Goal: Task Accomplishment & Management: Complete application form

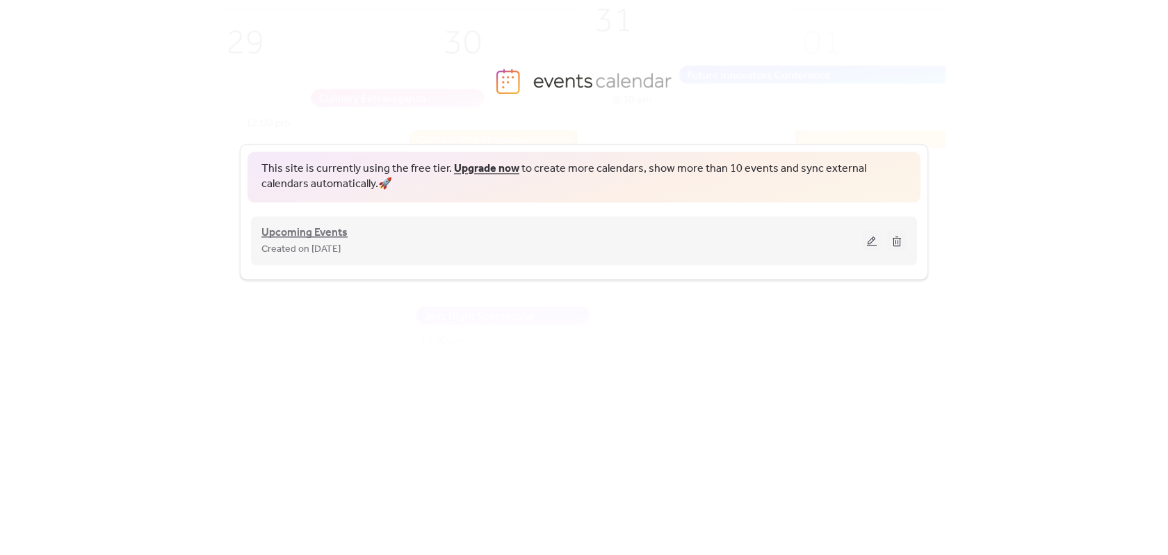
click at [334, 231] on span "Upcoming Events" at bounding box center [304, 233] width 86 height 17
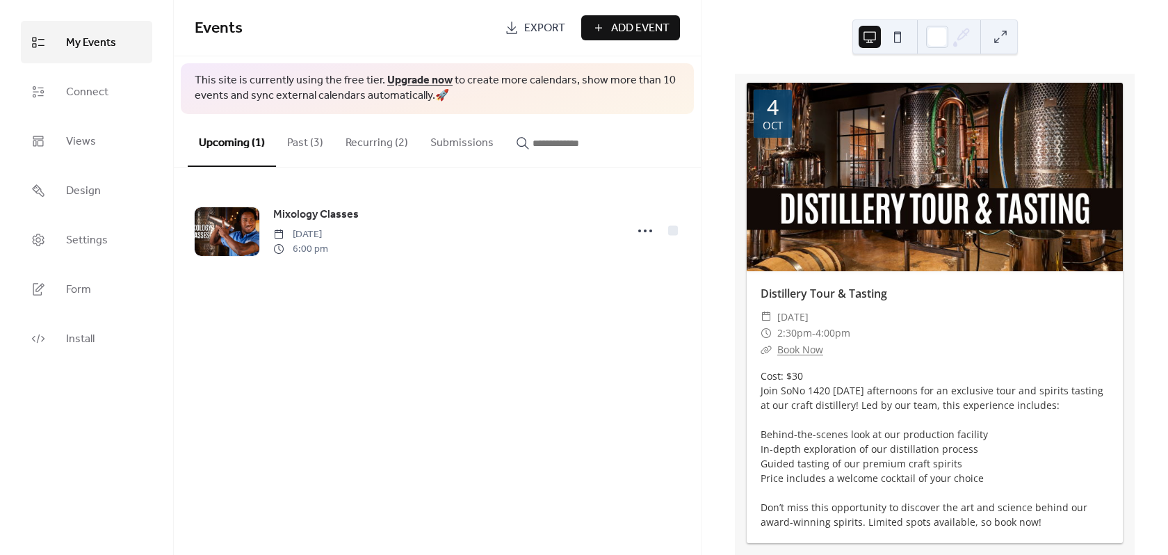
click at [615, 24] on span "Add Event" at bounding box center [640, 28] width 58 height 17
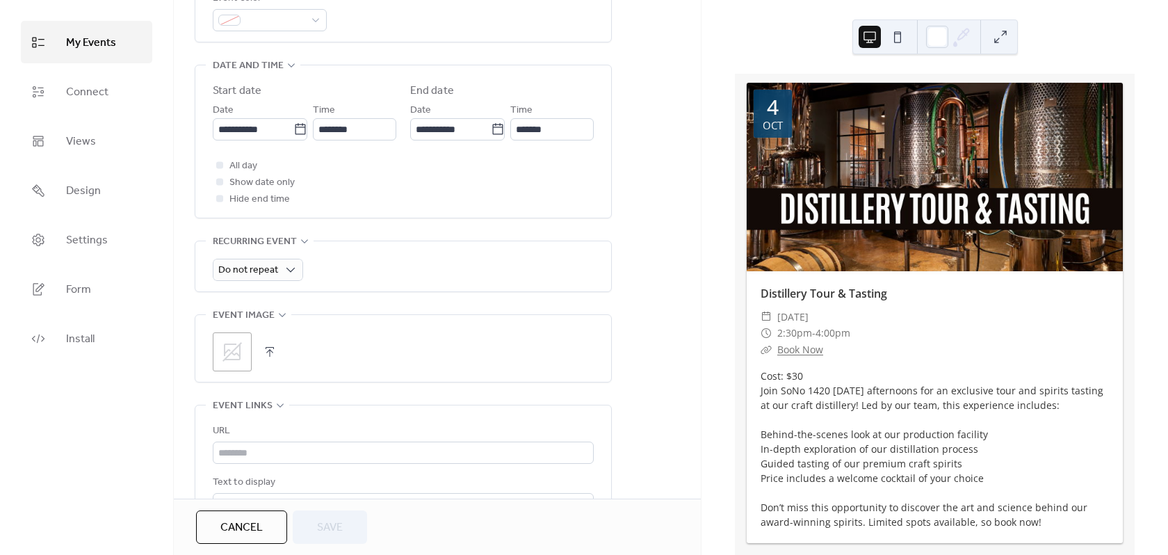
scroll to position [487, 0]
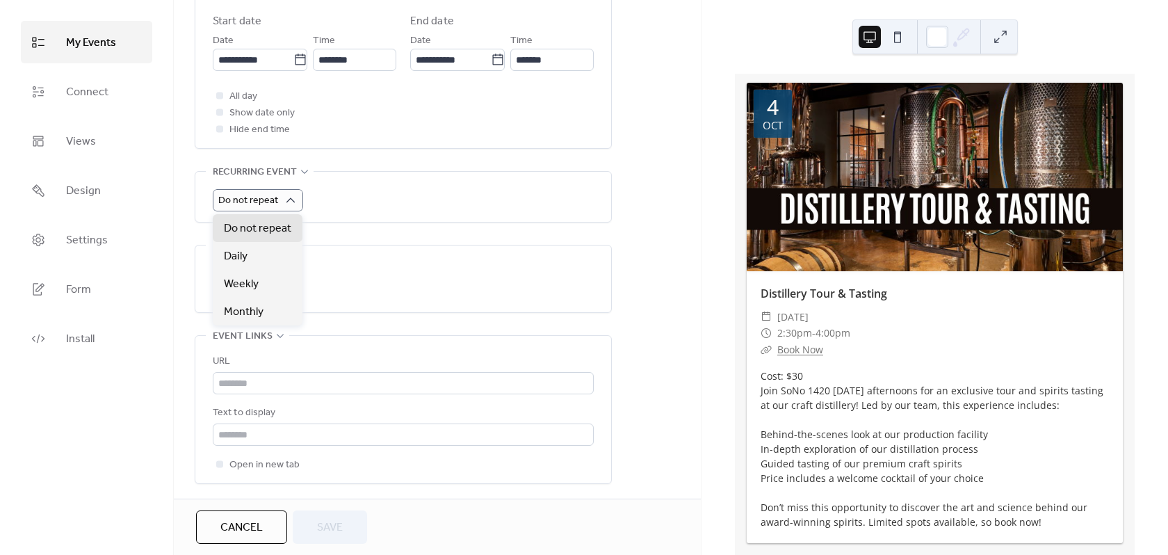
click at [393, 207] on div "Do not repeat" at bounding box center [403, 200] width 381 height 22
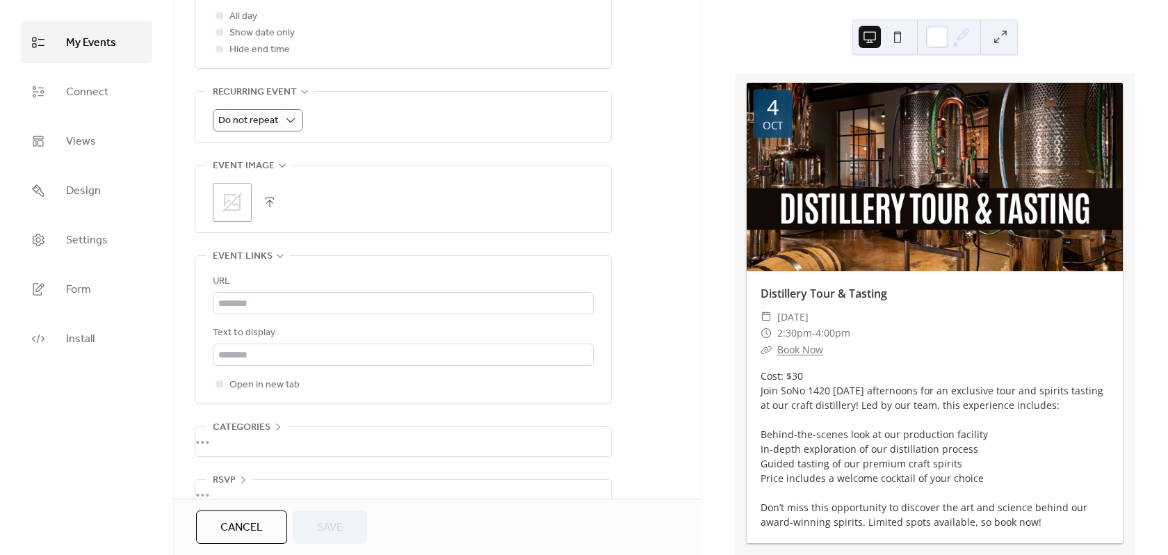
scroll to position [596, 0]
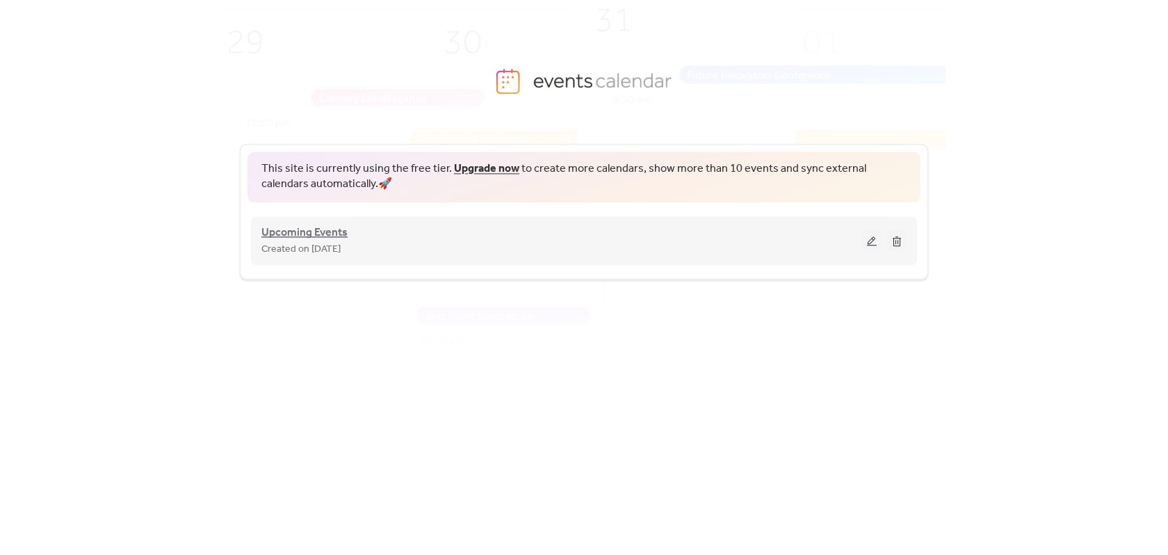
click at [305, 233] on span "Upcoming Events" at bounding box center [304, 233] width 86 height 17
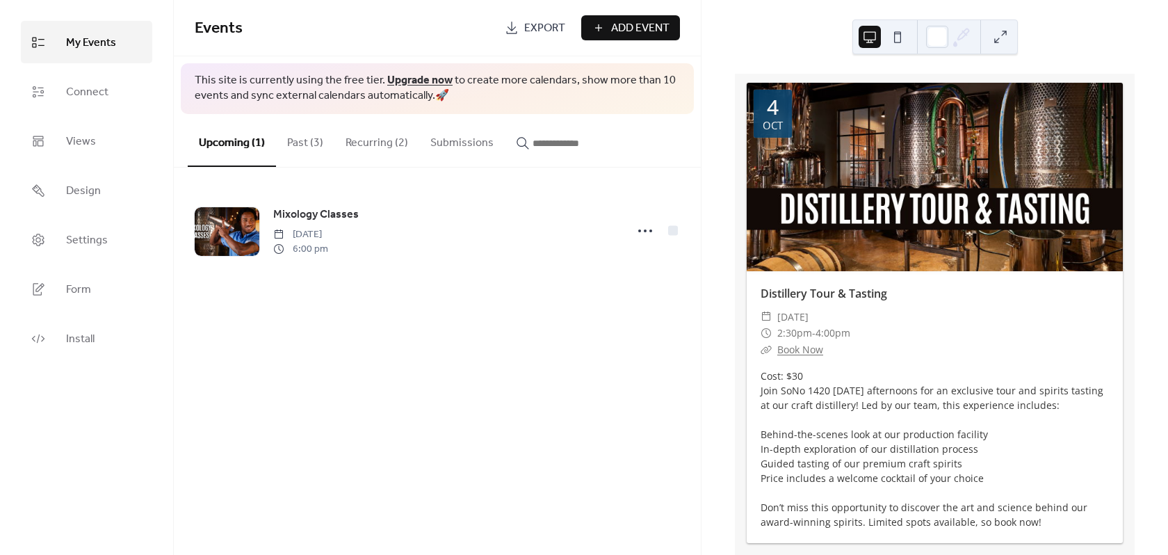
click at [631, 33] on span "Add Event" at bounding box center [640, 28] width 58 height 17
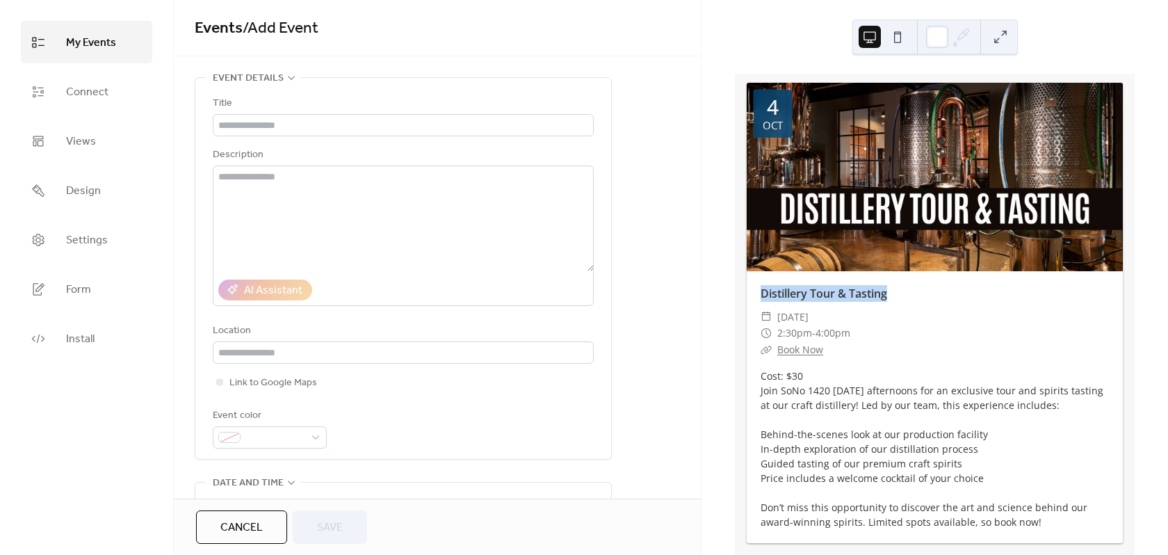
drag, startPoint x: 753, startPoint y: 293, endPoint x: 894, endPoint y: 287, distance: 140.6
click at [896, 287] on div "Distillery Tour & Tasting" at bounding box center [935, 293] width 376 height 17
copy link "Distillery Tour & Tasting"
click at [288, 125] on input "text" at bounding box center [403, 125] width 381 height 22
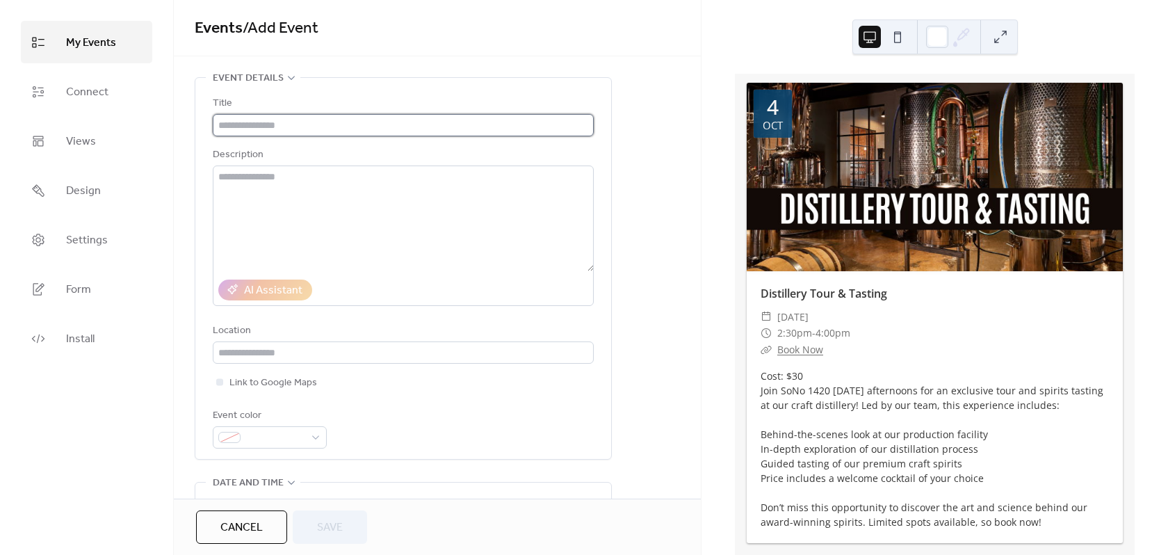
paste input "**********"
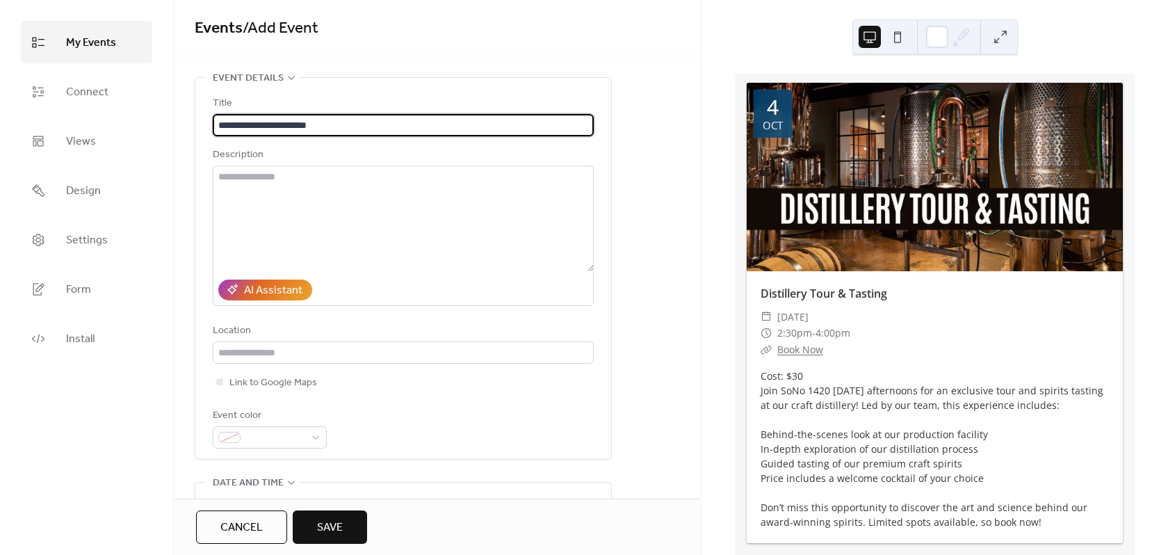
type input "**********"
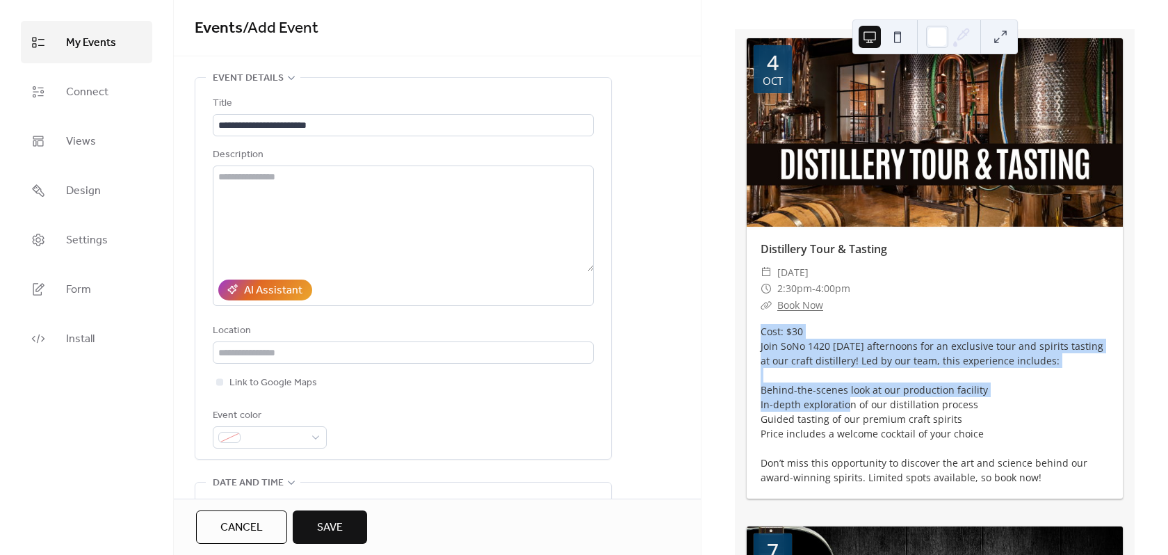
scroll to position [70, 0]
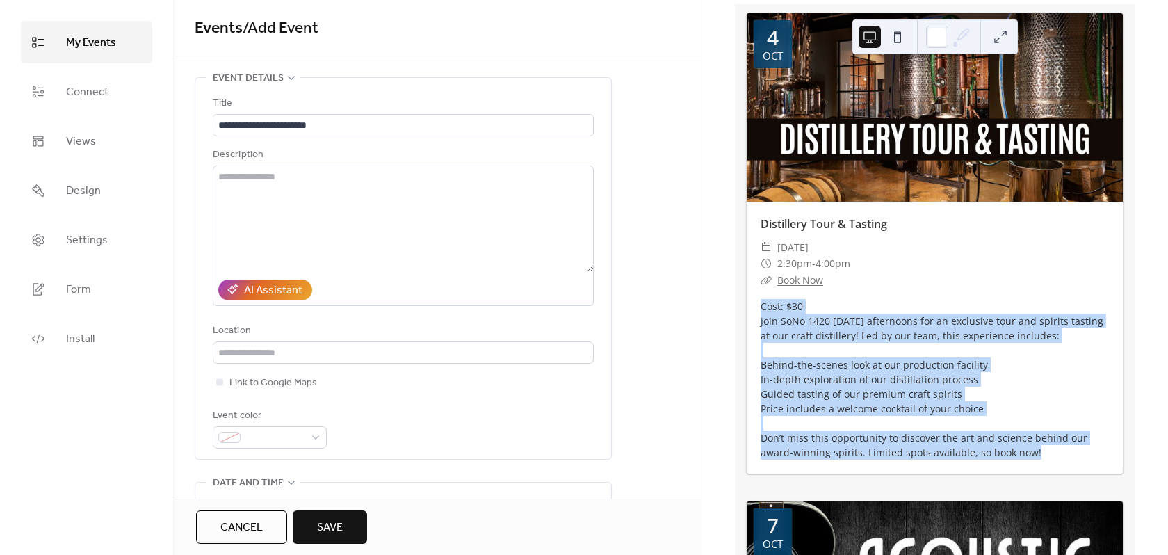
drag, startPoint x: 760, startPoint y: 376, endPoint x: 1041, endPoint y: 448, distance: 290.1
click at [1041, 448] on div "Cost: $30 Join SoNo 1420 [DATE] afternoons for an exclusive tour and spirits ta…" at bounding box center [935, 379] width 376 height 161
copy div "Cost: $30 Join SoNo 1420 [DATE] afternoons for an exclusive tour and spirits ta…"
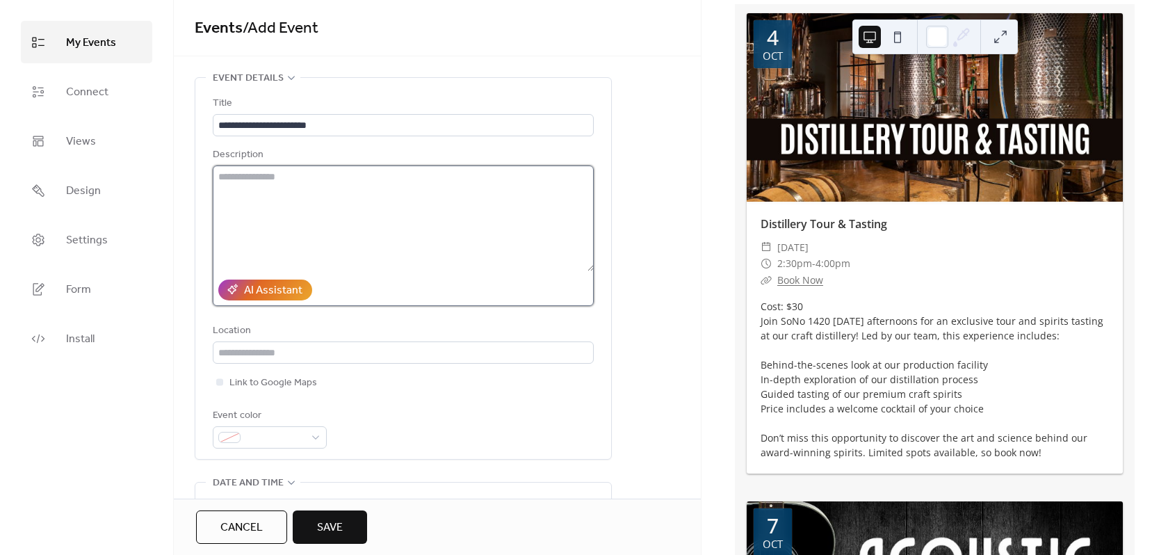
click at [378, 188] on textarea at bounding box center [403, 219] width 381 height 106
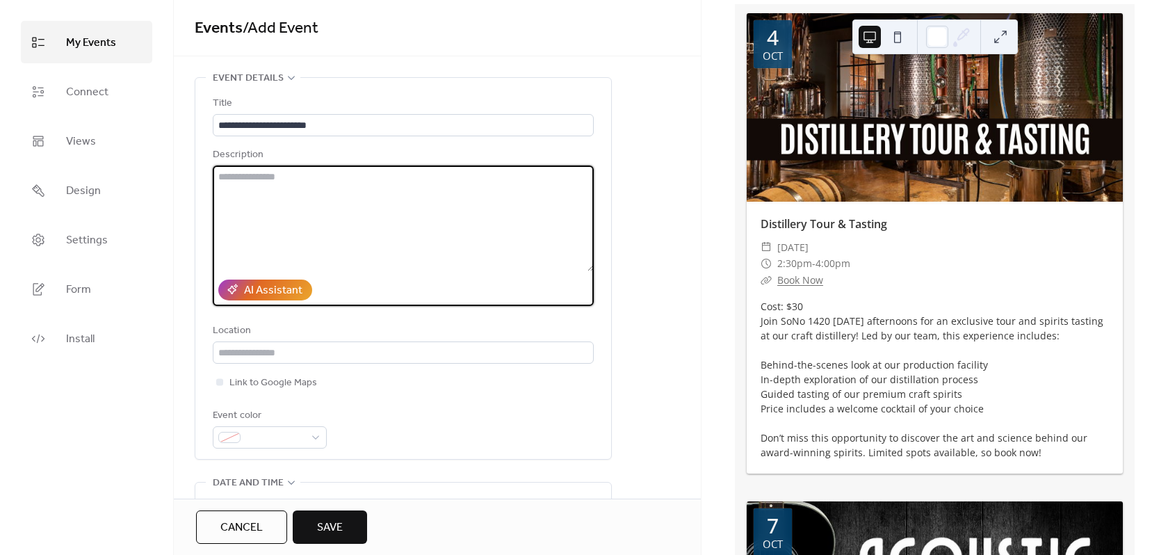
paste textarea "**********"
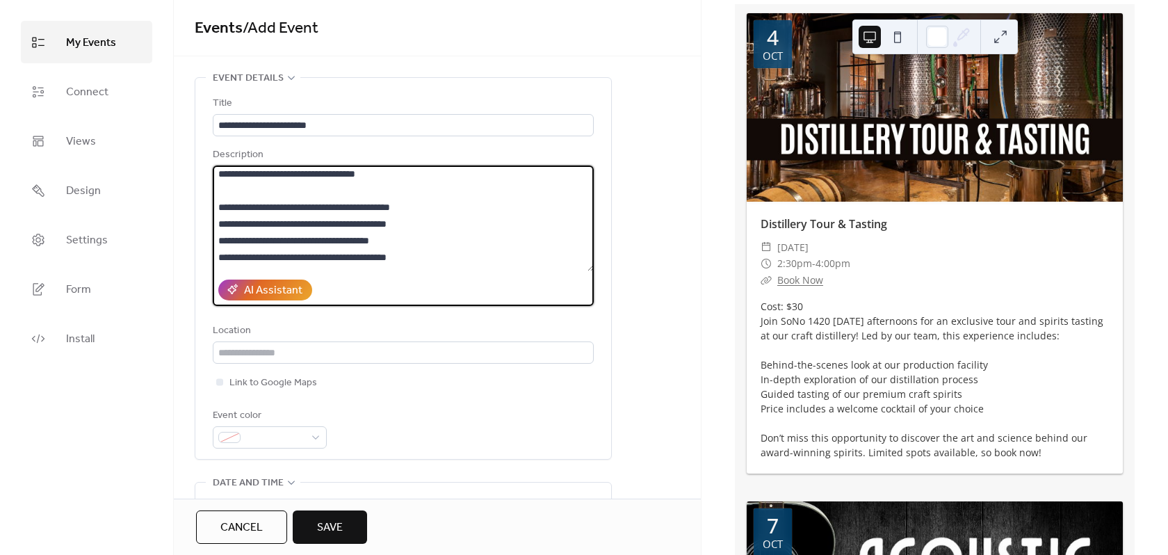
scroll to position [12, 0]
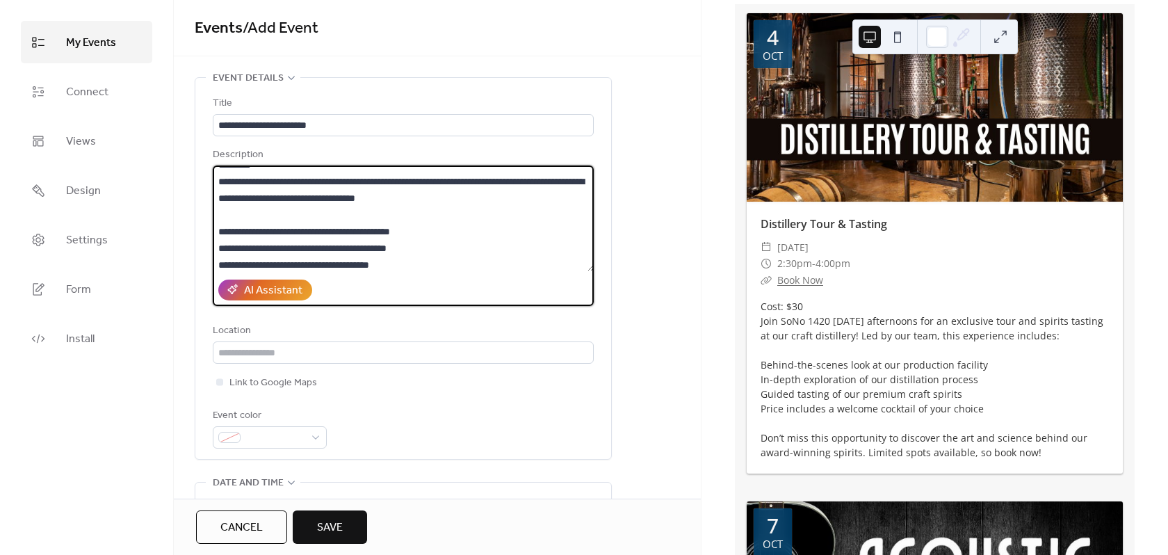
type textarea "**********"
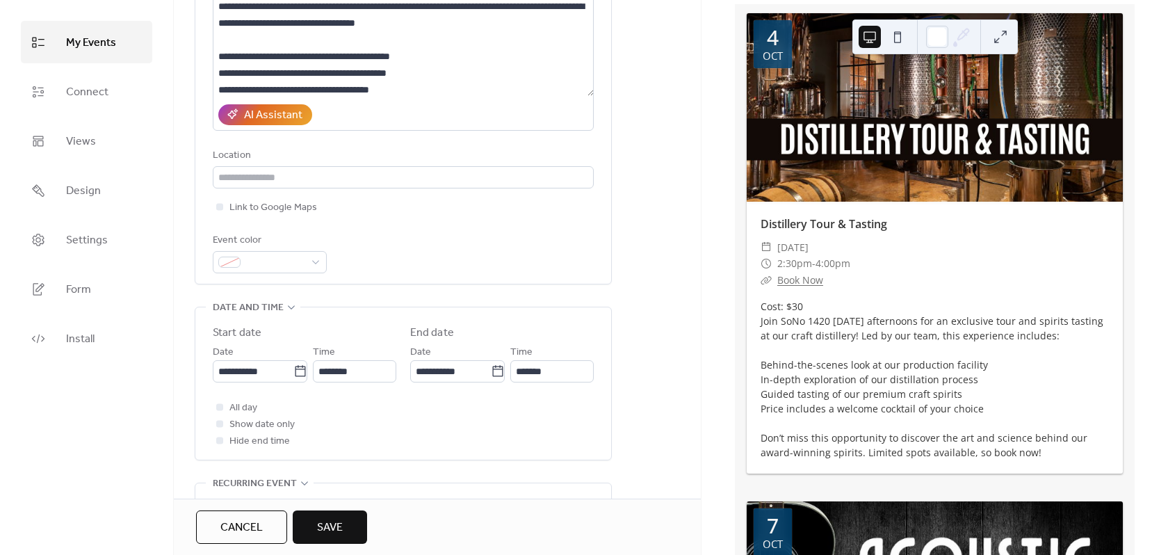
scroll to position [278, 0]
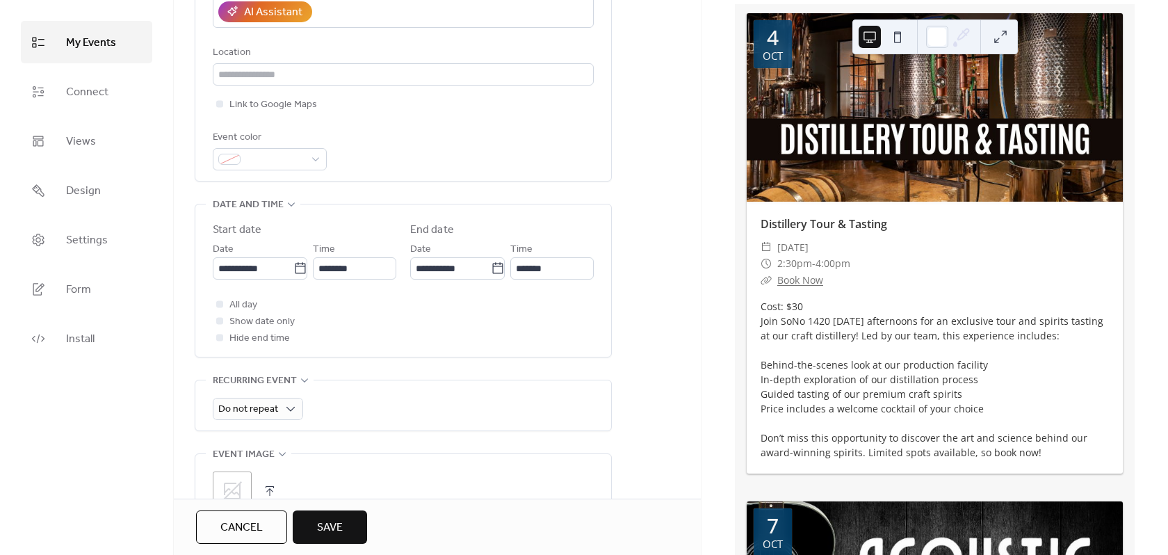
click at [228, 530] on span "Cancel" at bounding box center [241, 528] width 42 height 17
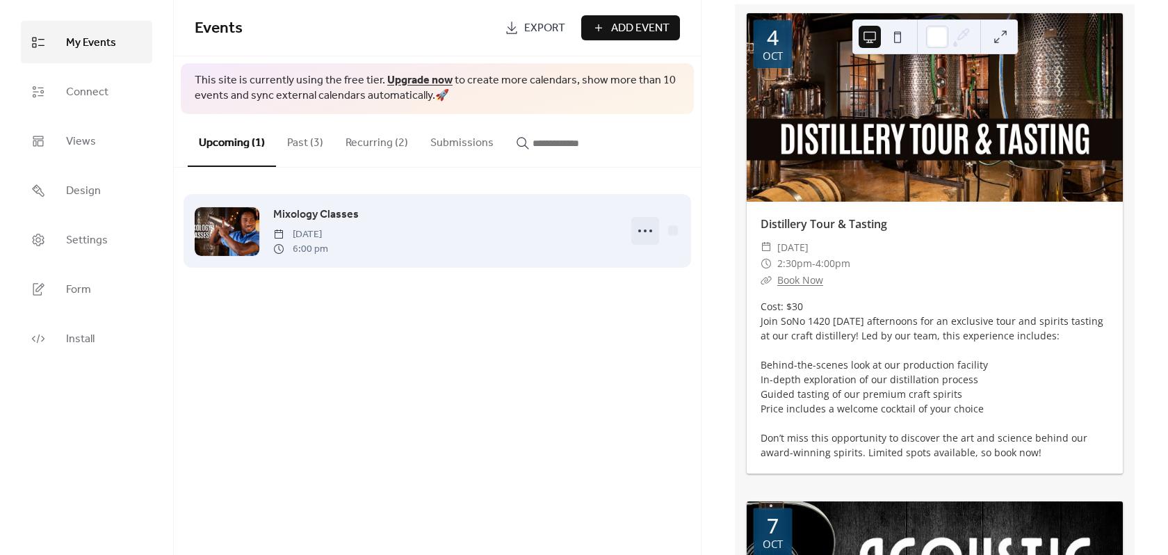
click at [640, 233] on icon at bounding box center [645, 231] width 22 height 22
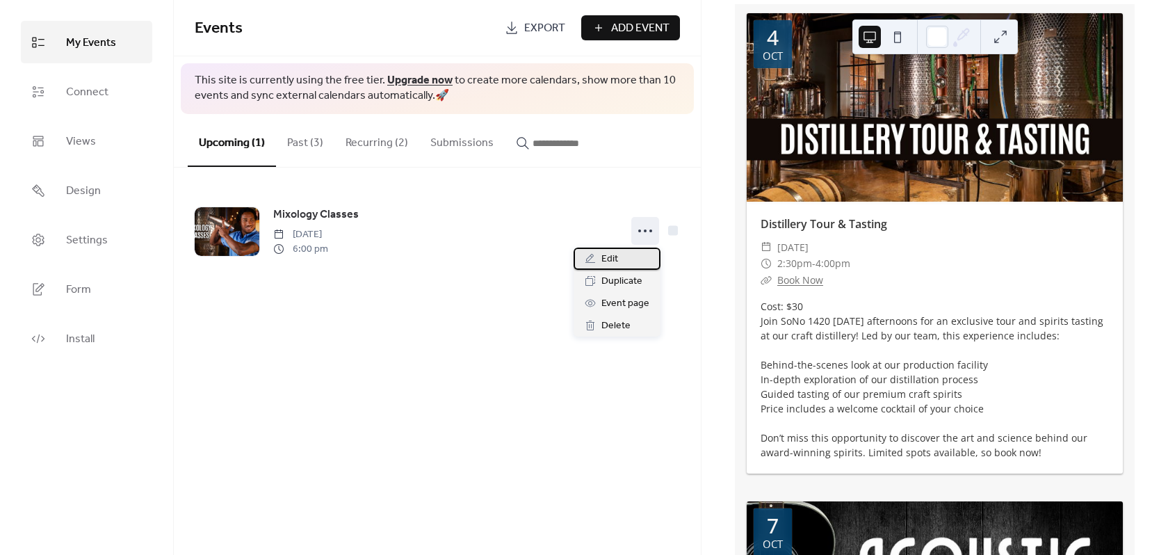
click at [618, 250] on div "Edit" at bounding box center [617, 259] width 87 height 22
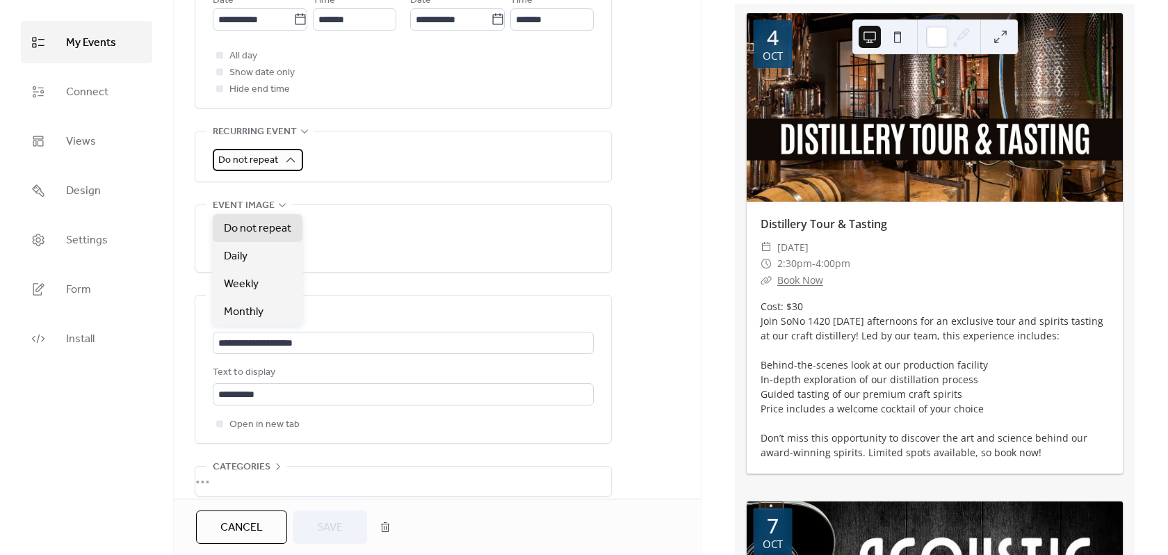
scroll to position [596, 0]
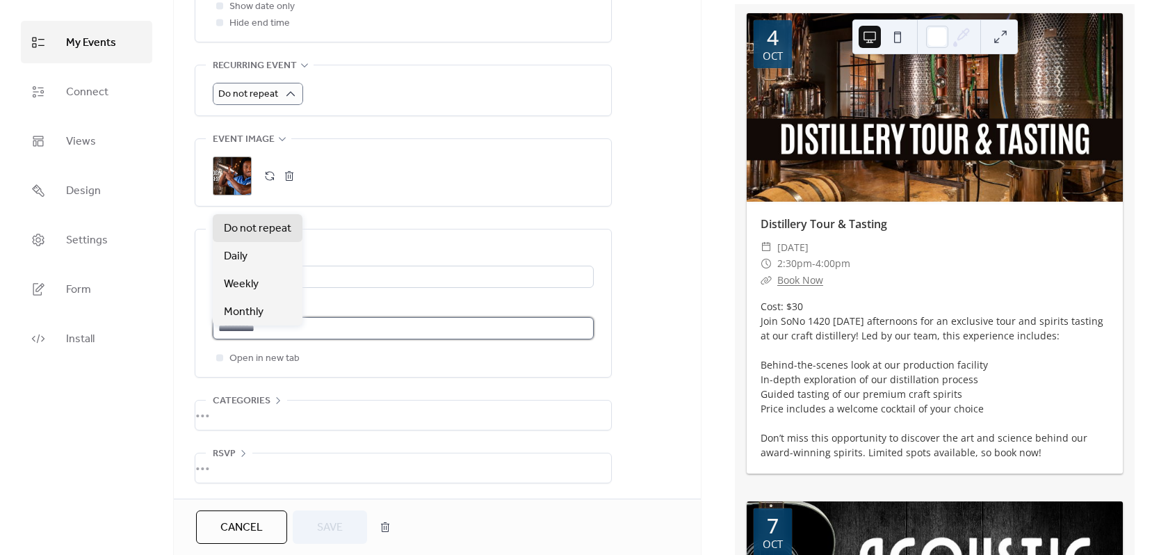
click at [392, 323] on input "**********" at bounding box center [403, 328] width 381 height 22
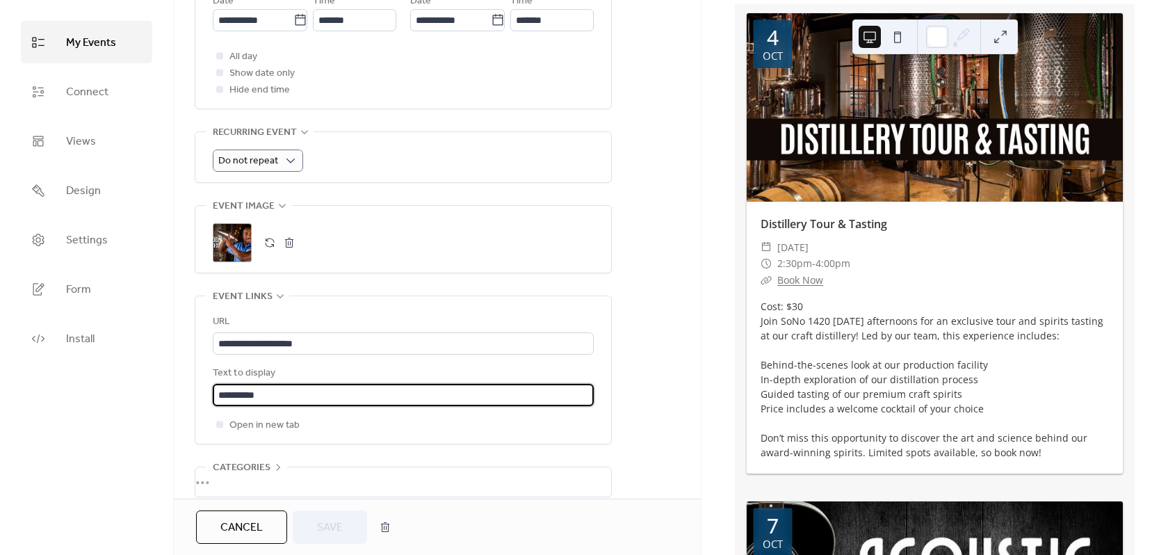
scroll to position [0, 0]
click at [244, 243] on div ";" at bounding box center [232, 242] width 39 height 39
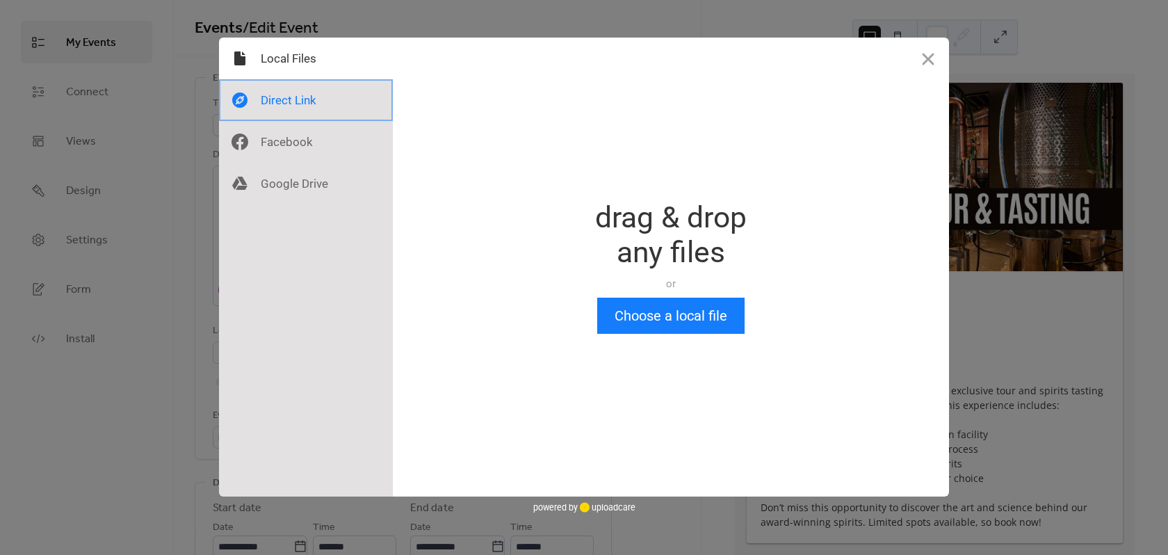
click at [291, 105] on div at bounding box center [306, 100] width 174 height 42
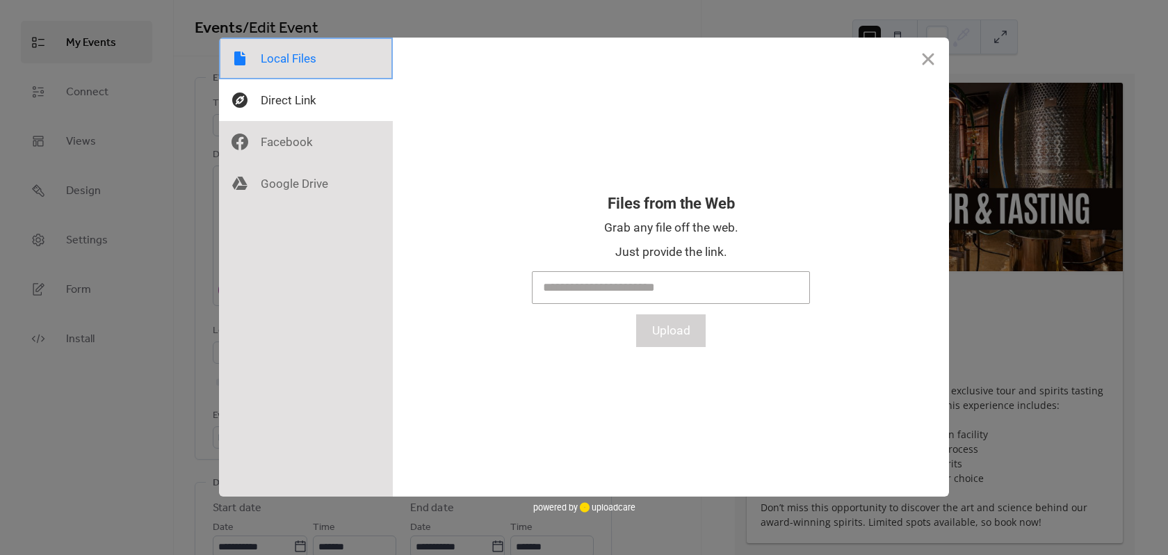
click at [295, 64] on div at bounding box center [306, 59] width 174 height 42
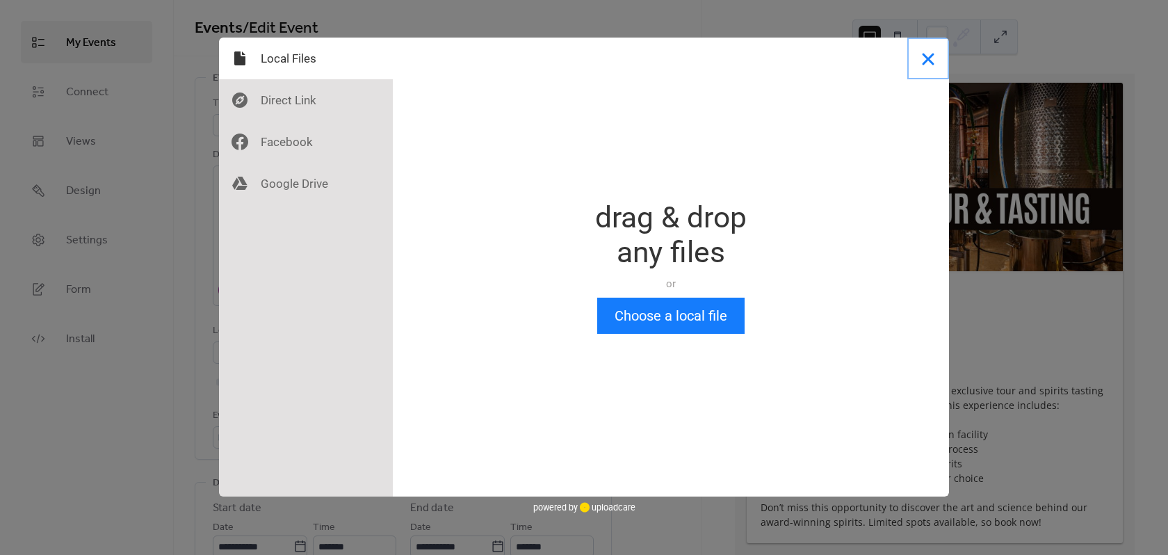
click at [937, 61] on button "Close" at bounding box center [929, 59] width 42 height 42
